Goal: Task Accomplishment & Management: Manage account settings

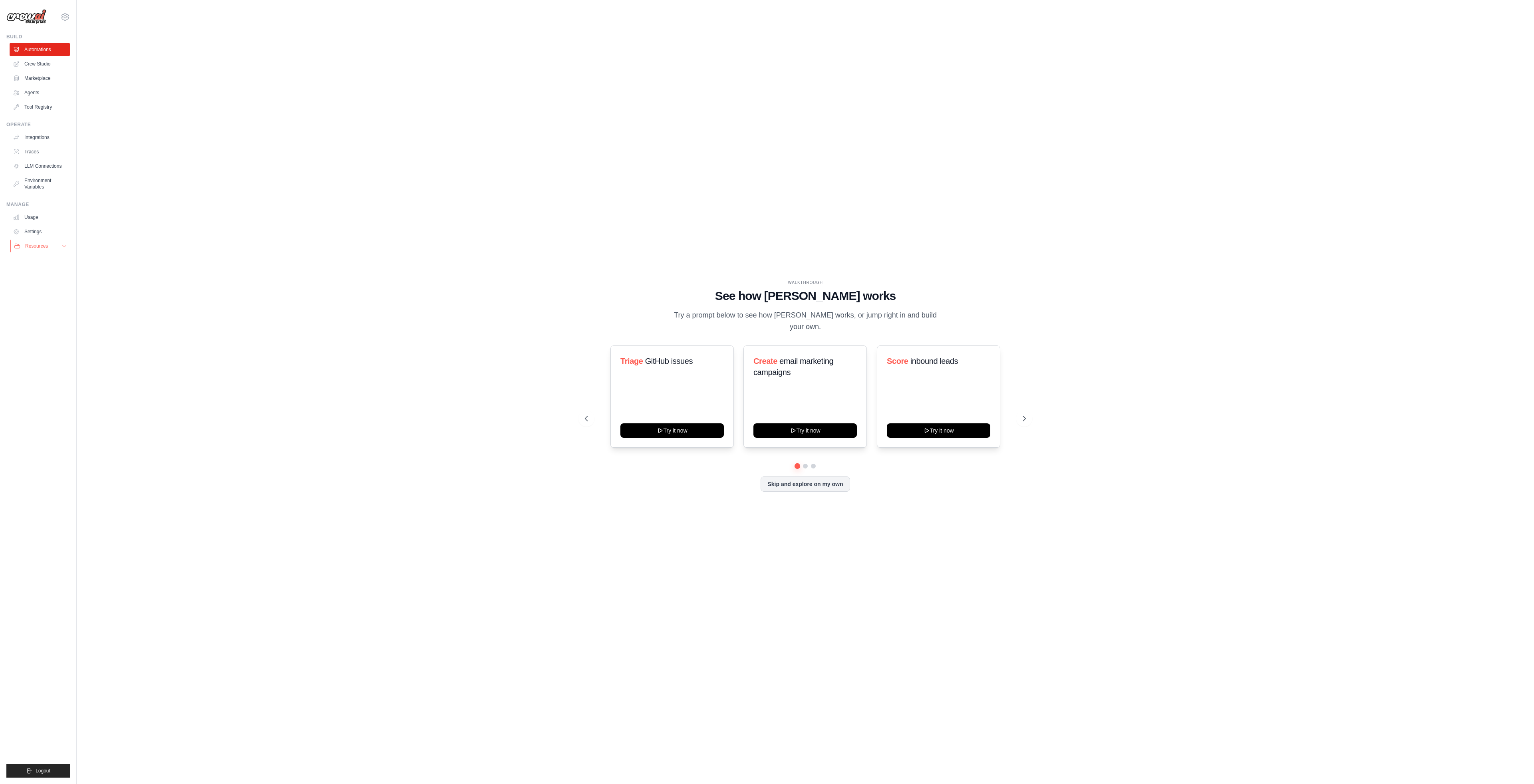
click at [66, 250] on button "Resources" at bounding box center [40, 245] width 61 height 13
click at [40, 234] on link "Settings" at bounding box center [40, 231] width 61 height 13
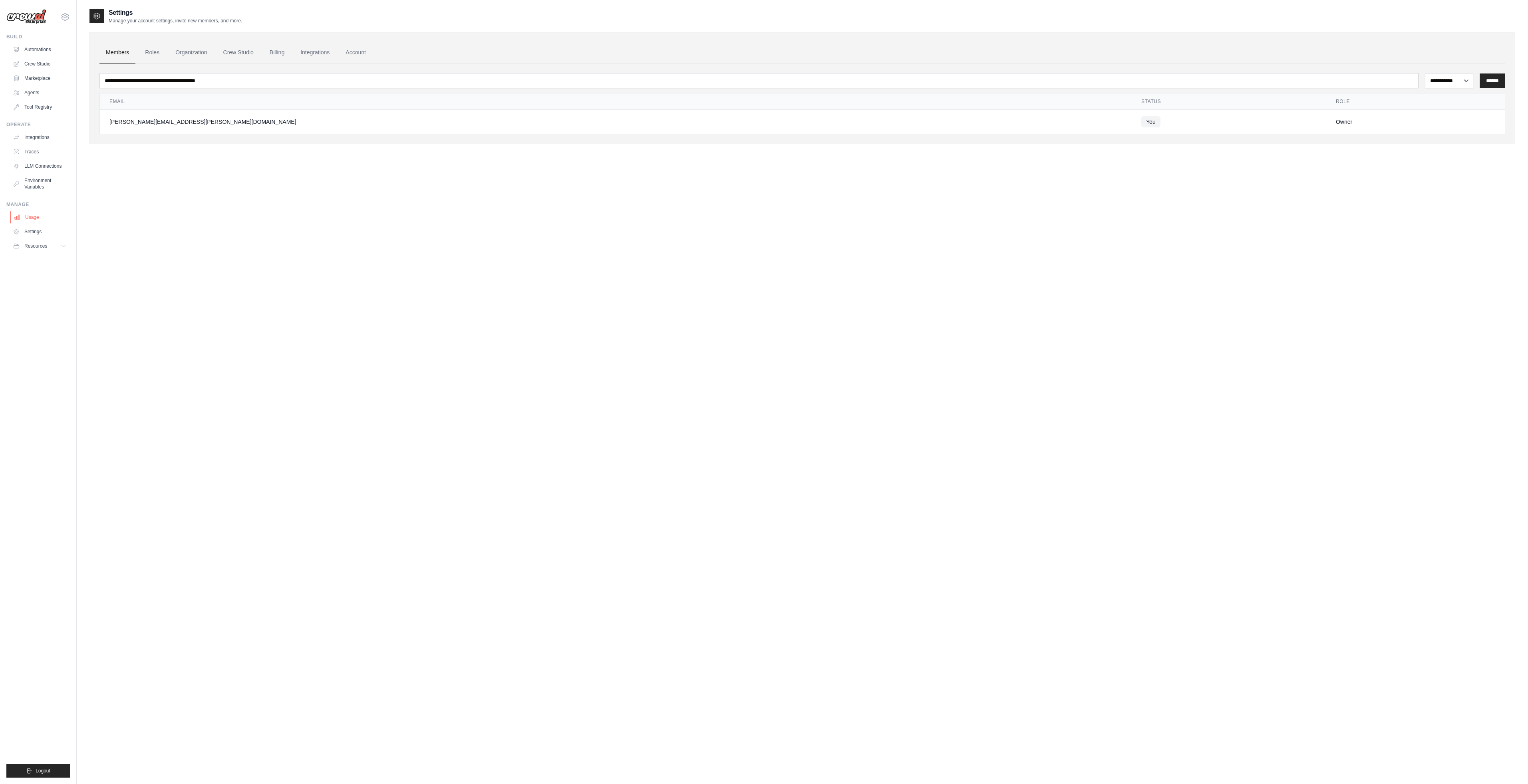
click at [39, 217] on link "Usage" at bounding box center [40, 216] width 61 height 13
